Goal: Information Seeking & Learning: Learn about a topic

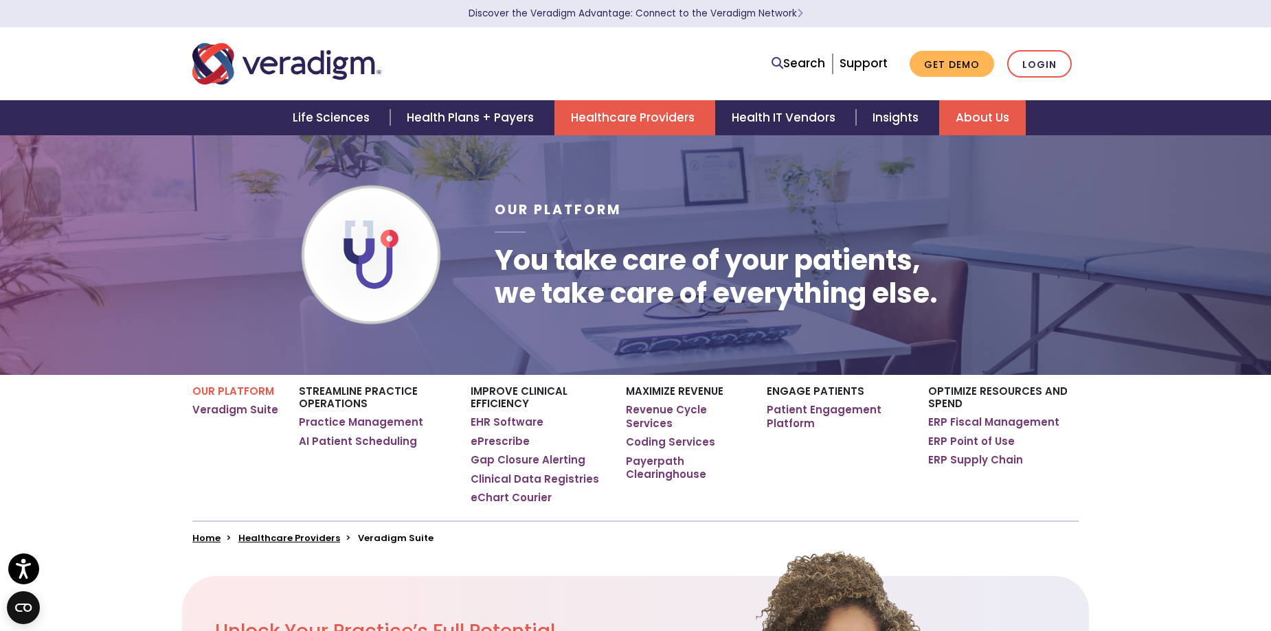
click at [994, 112] on link "About Us" at bounding box center [982, 117] width 87 height 35
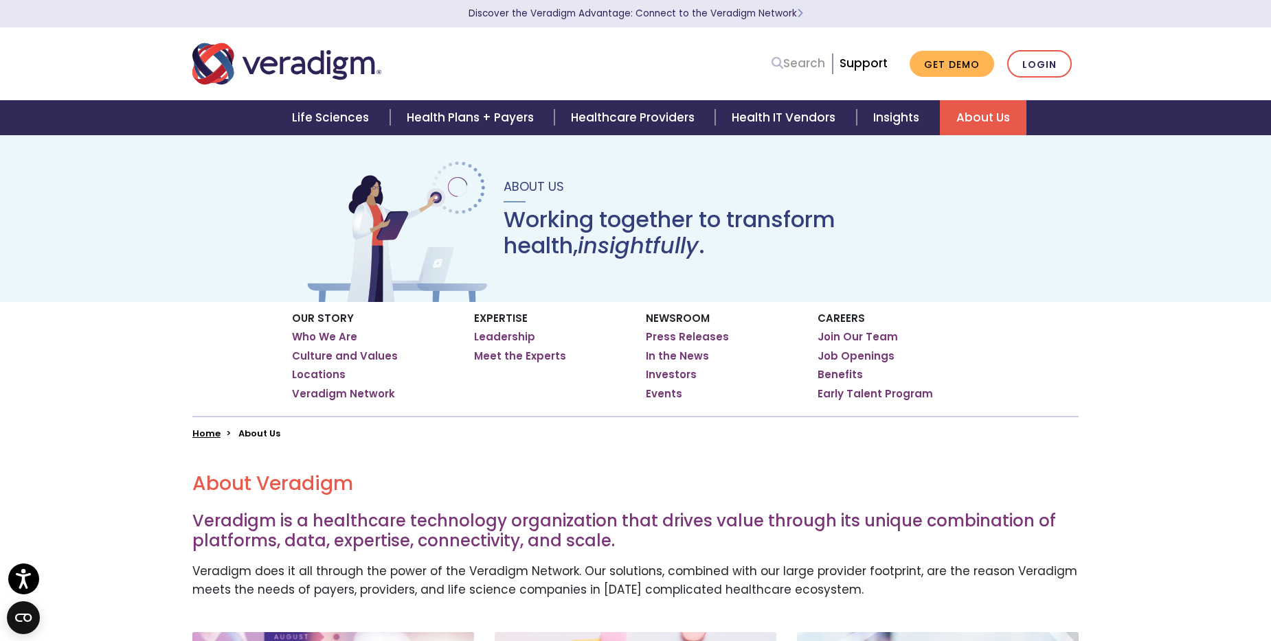
click at [819, 65] on link "Search" at bounding box center [798, 63] width 54 height 19
type input "allscripts"
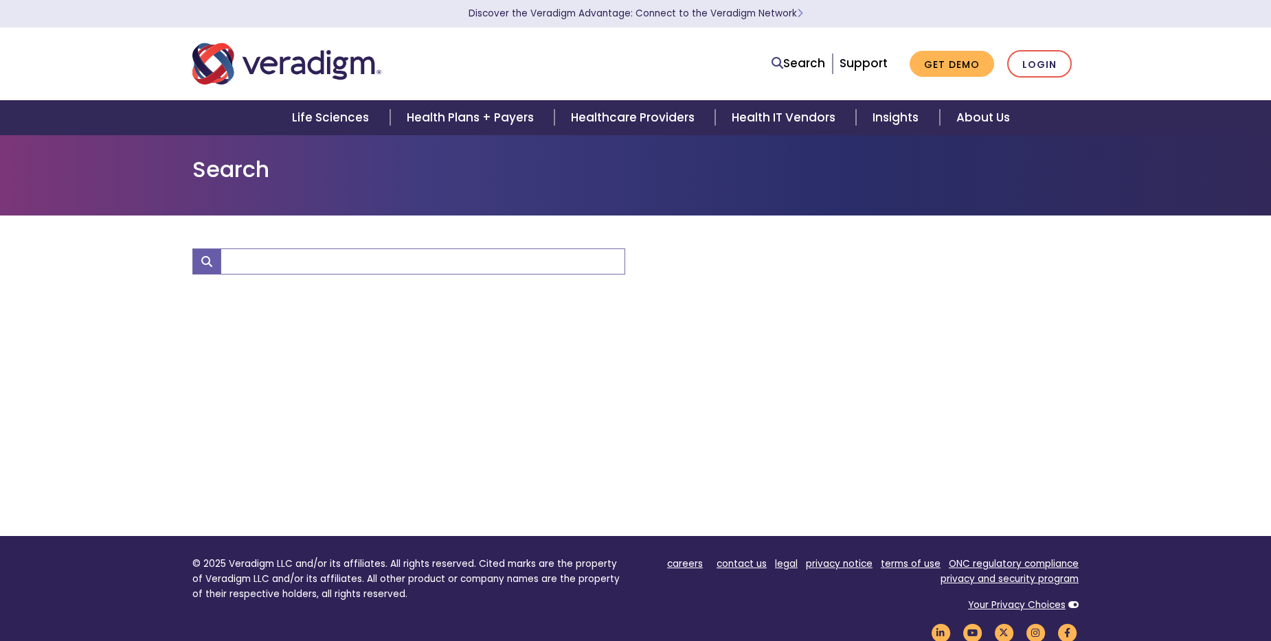
type input "allscripts"
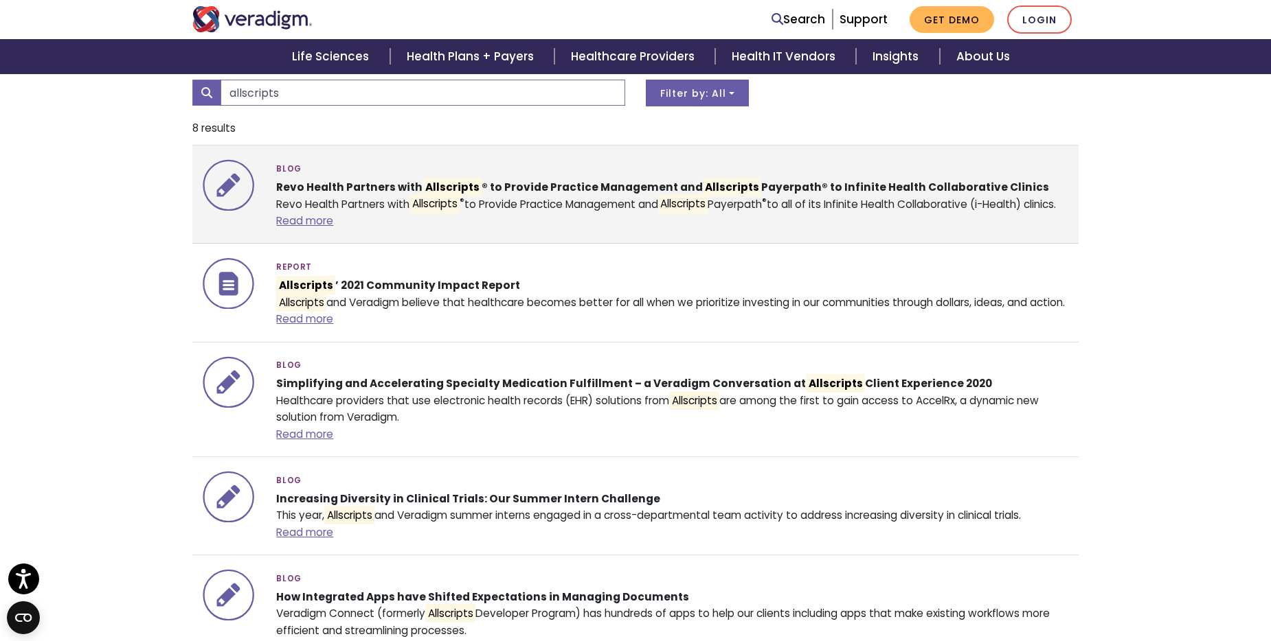
scroll to position [206, 0]
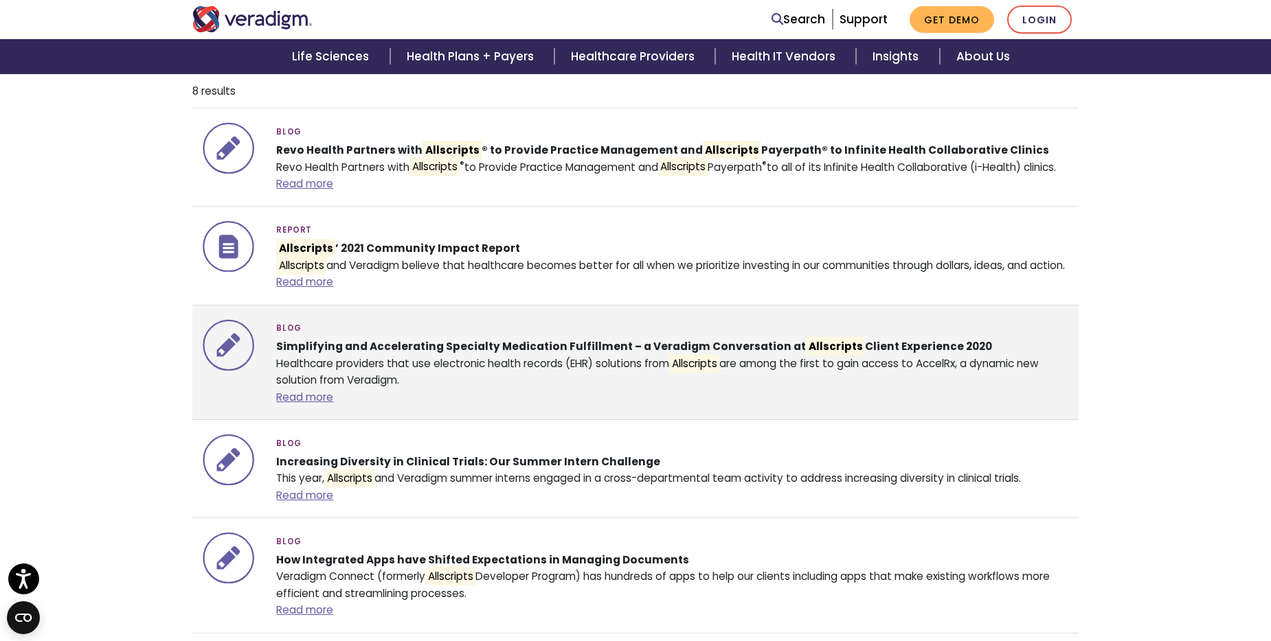
click at [1051, 407] on div "Blog Simplifying and Accelerating Specialty Medication Fulfillment – a Veradigm…" at bounding box center [672, 362] width 812 height 87
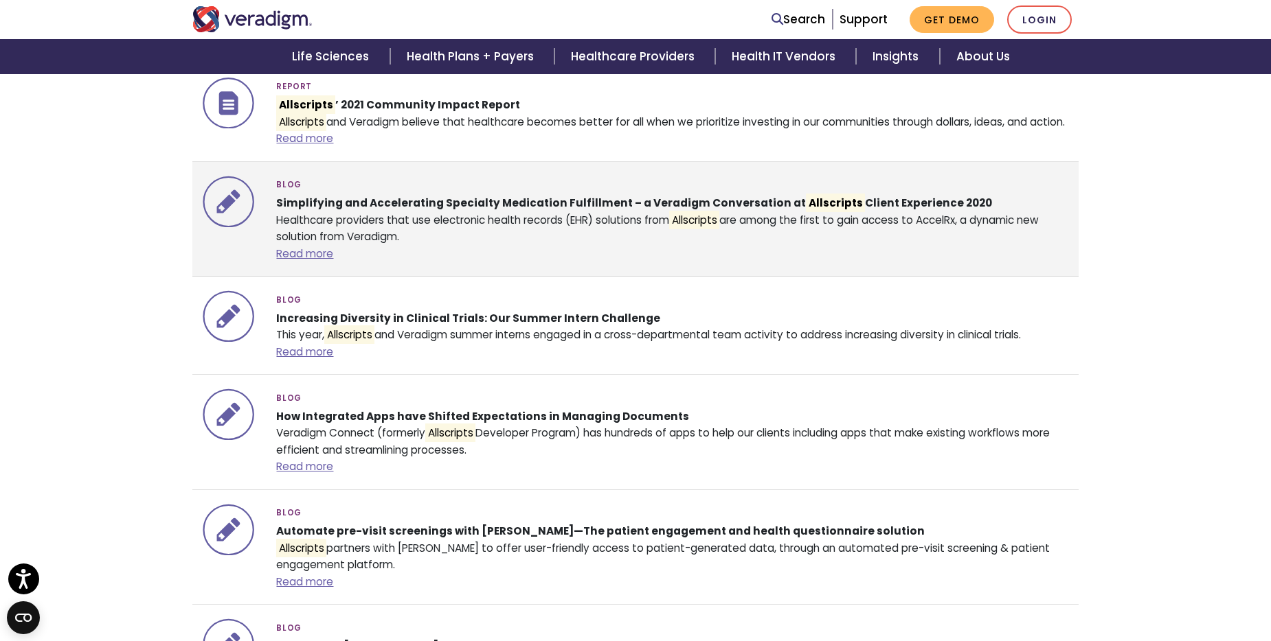
scroll to position [412, 0]
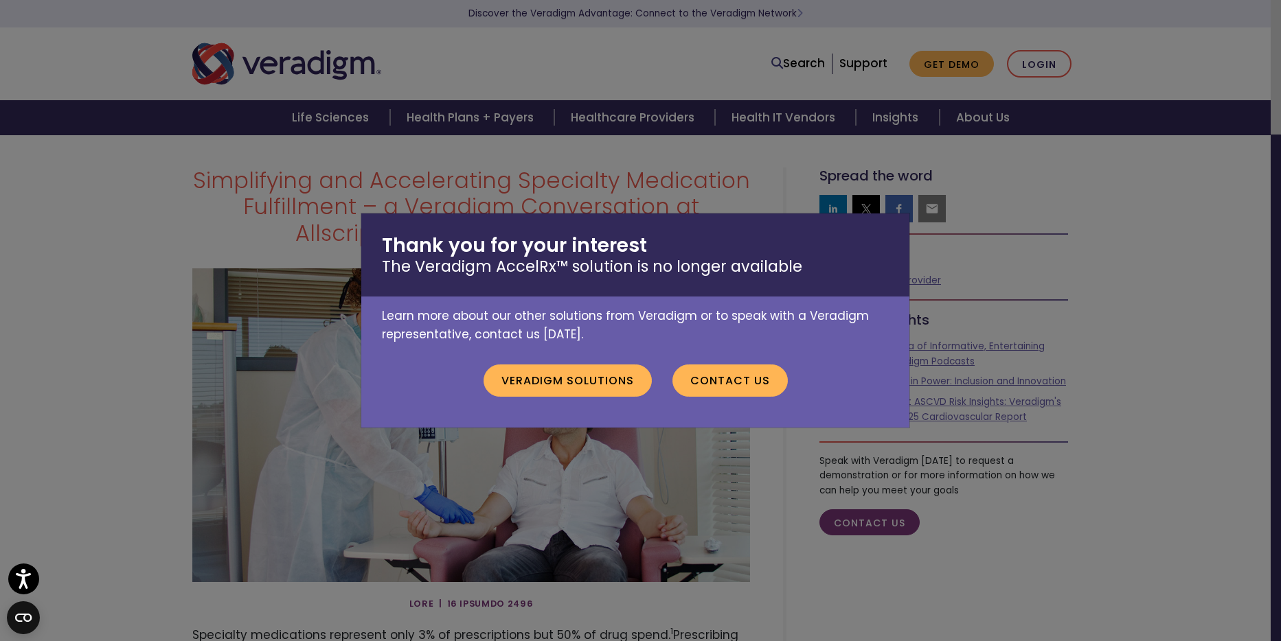
click at [1022, 363] on div "Thank you for your interest The Veradigm AccelRx™ solution is no longer availab…" at bounding box center [640, 320] width 1281 height 641
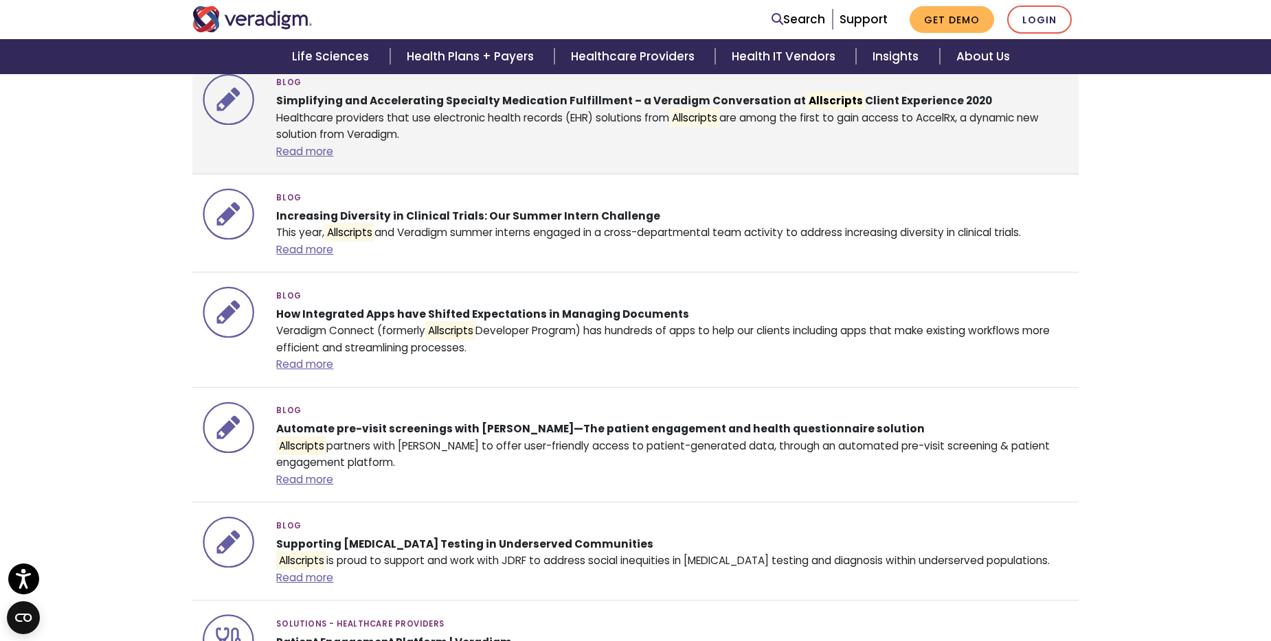
scroll to position [602, 0]
